Goal: Find specific page/section: Find specific page/section

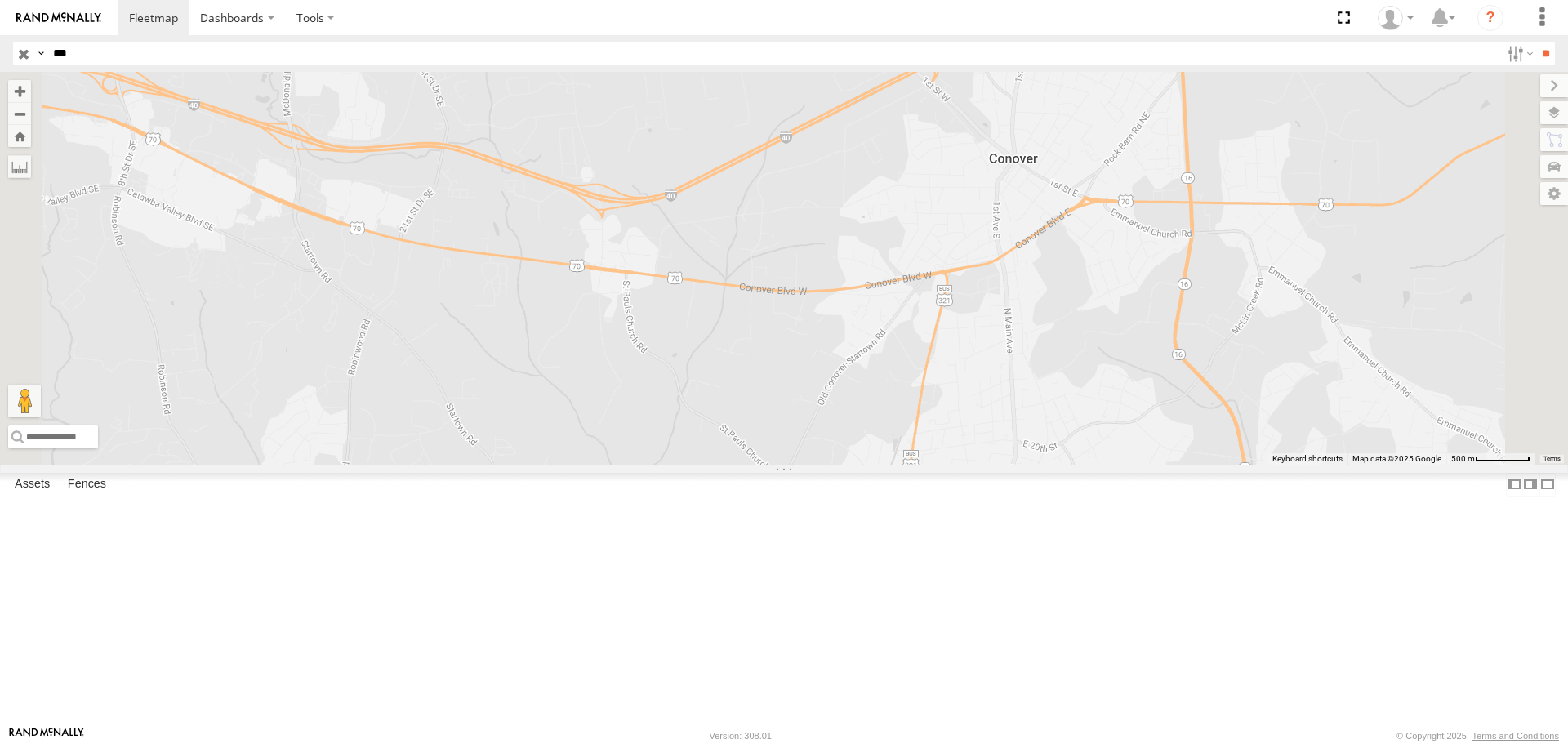
click at [24, 53] on input "button" at bounding box center [24, 53] width 21 height 24
click at [13, 42] on input "button" at bounding box center [24, 53] width 21 height 24
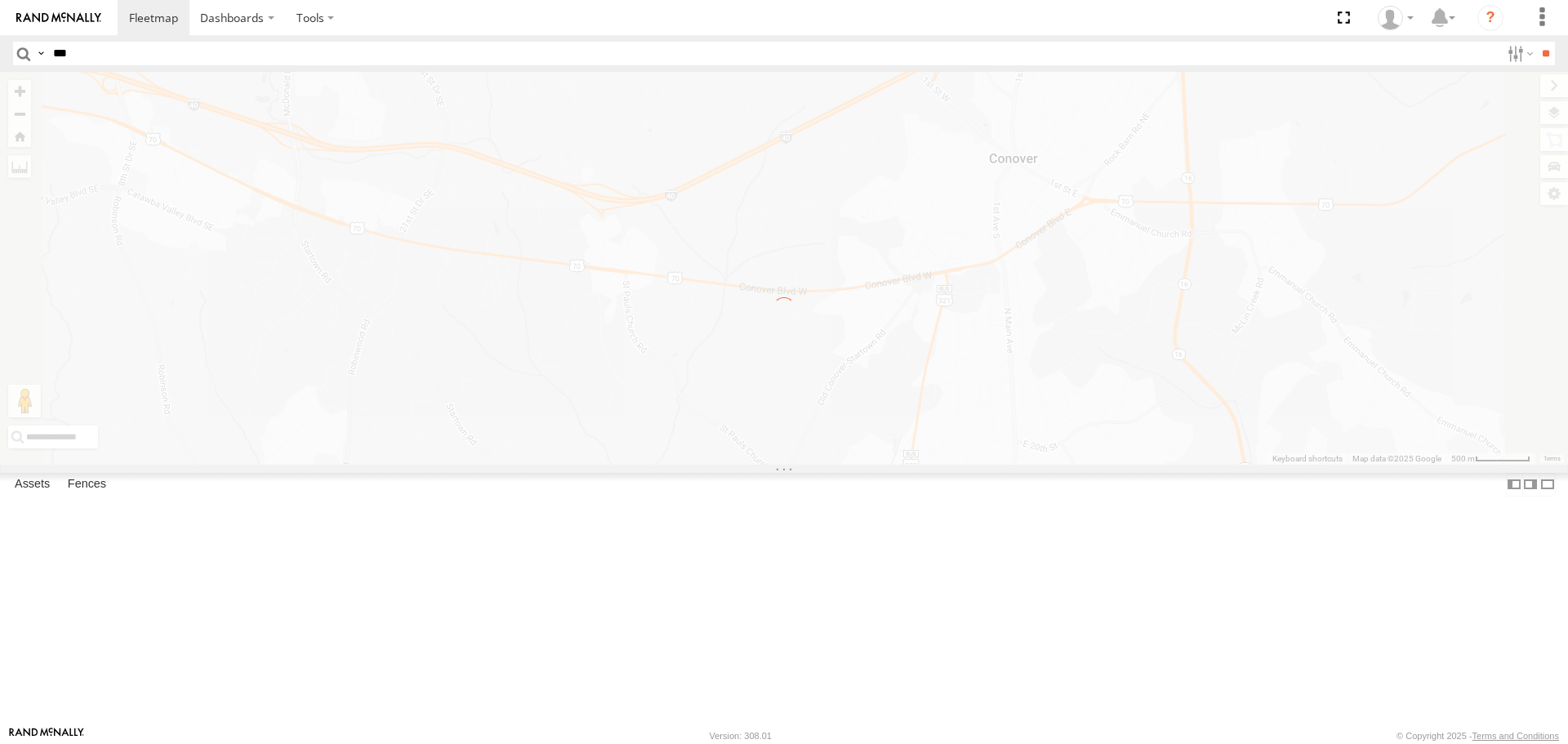
click at [13, 42] on input "button" at bounding box center [24, 53] width 21 height 24
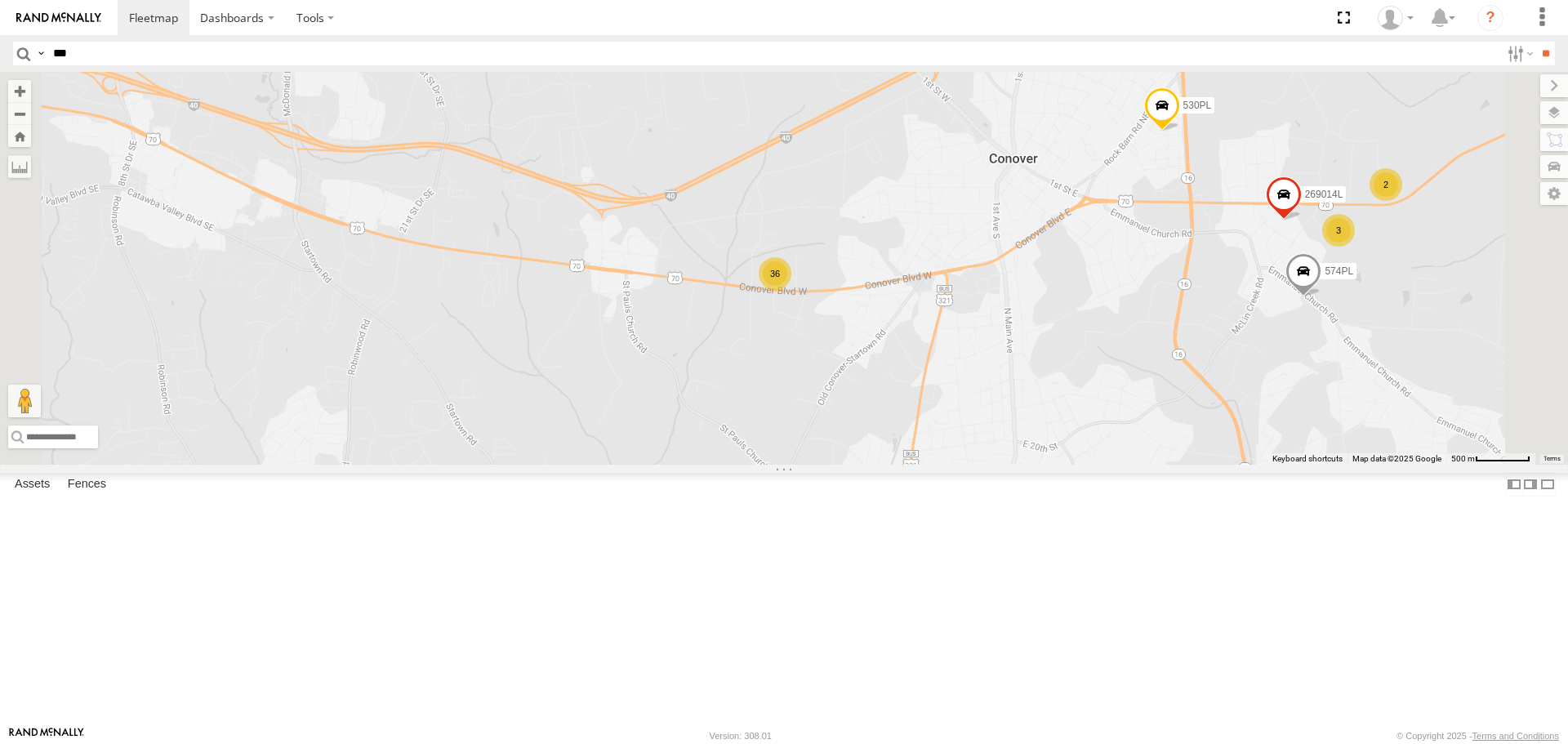
click at [13, 42] on input "button" at bounding box center [24, 53] width 21 height 24
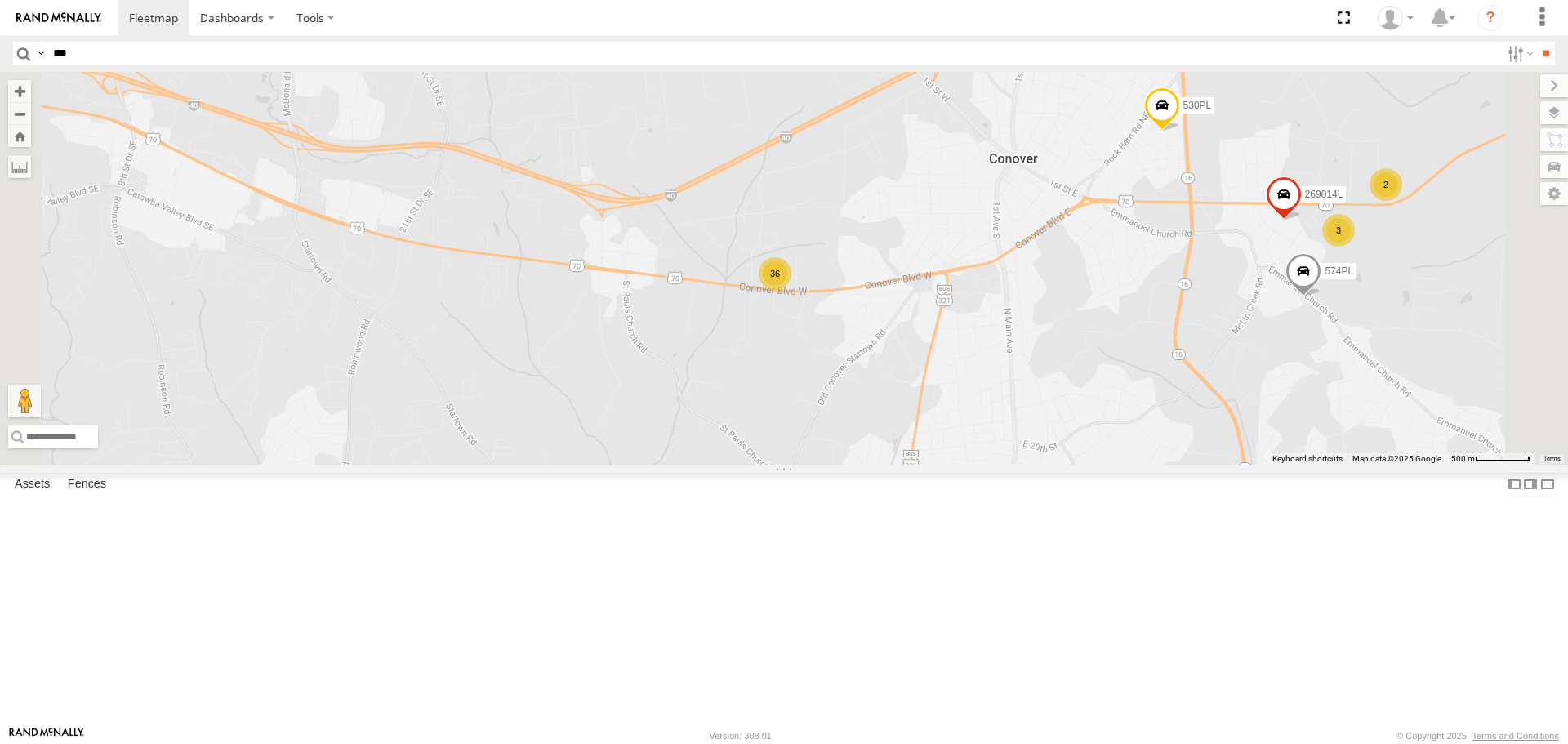
click at [13, 42] on input "button" at bounding box center [24, 53] width 21 height 24
